Goal: Information Seeking & Learning: Learn about a topic

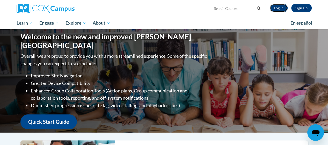
click at [277, 8] on link "Log In" at bounding box center [279, 8] width 18 height 8
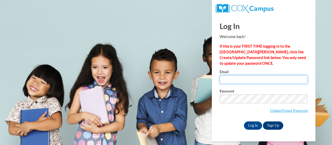
click at [258, 78] on input "Email" at bounding box center [264, 79] width 88 height 9
type input "e047507@muscogee.k12.ga.us"
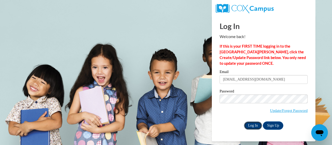
click at [257, 127] on input "Log In" at bounding box center [253, 126] width 18 height 8
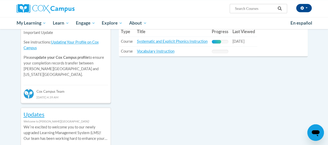
scroll to position [199, 0]
click at [196, 40] on link "Systematic and Explicit Phonics Instruction" at bounding box center [172, 41] width 71 height 4
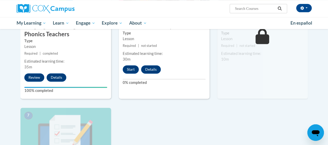
scroll to position [319, 0]
click at [145, 113] on div "1 Pre-Course Survey for Systematic and Explicit Phonics Instruction Type Pre-Co…" at bounding box center [164, 31] width 295 height 407
